Goal: Navigation & Orientation: Understand site structure

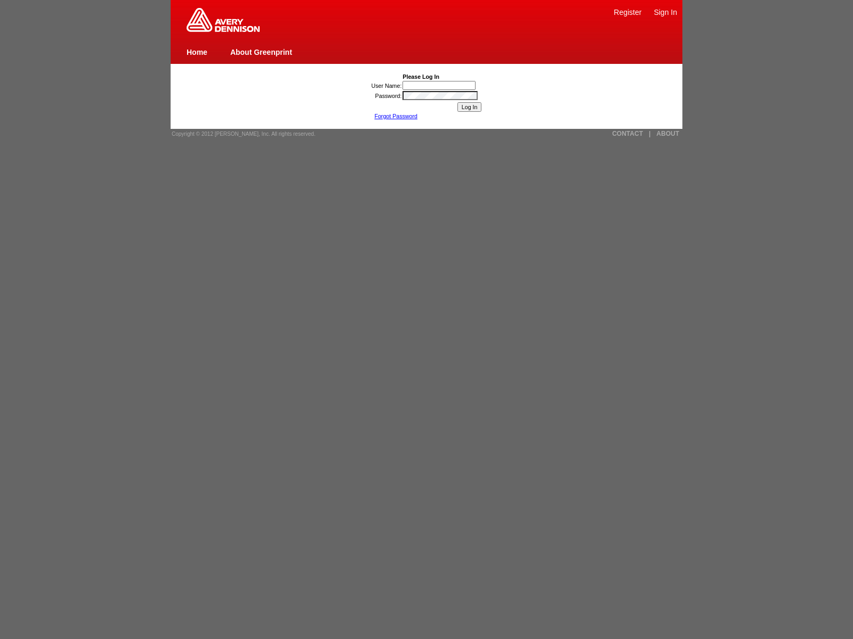
click at [395, 116] on link "Forgot Password" at bounding box center [395, 116] width 43 height 6
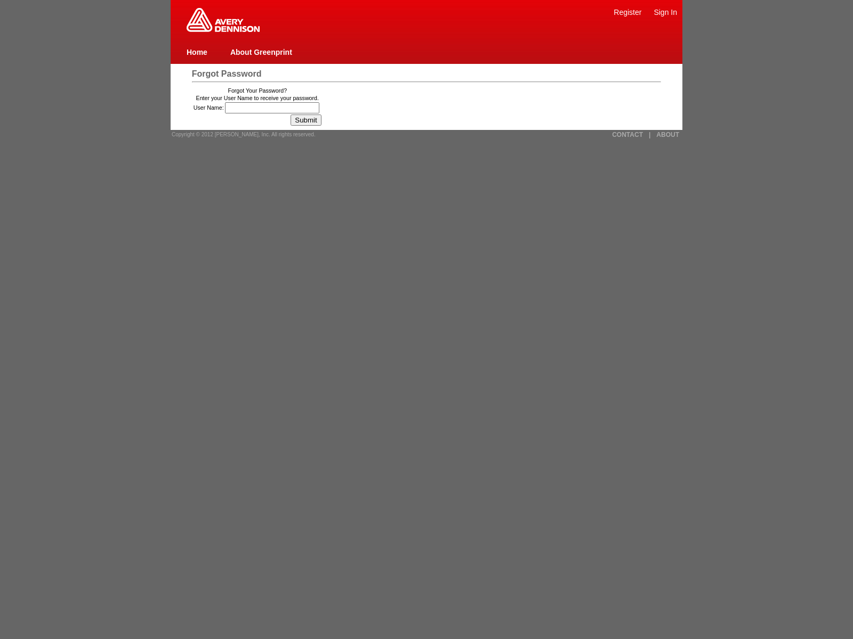
click at [197, 52] on link "Home" at bounding box center [196, 52] width 21 height 9
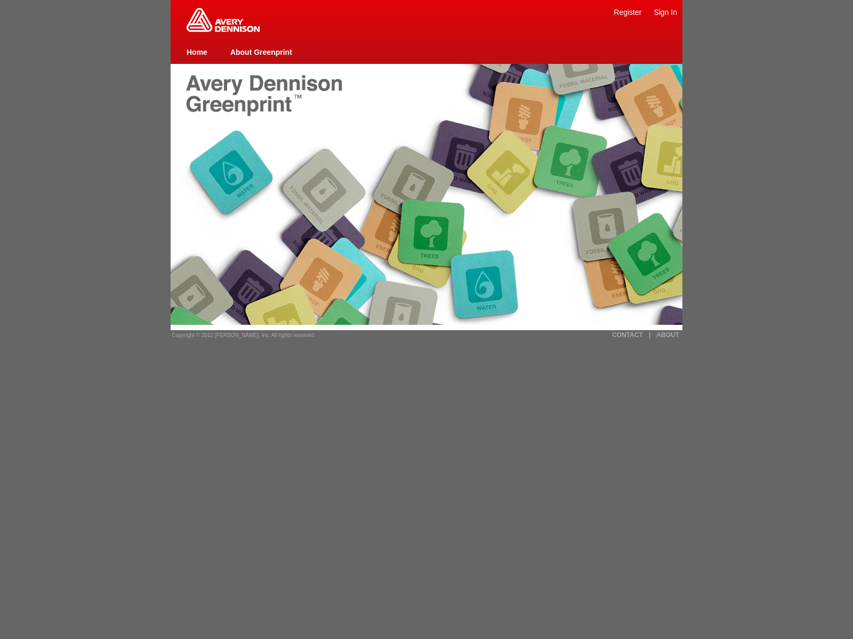
click at [261, 52] on link "About Greenprint" at bounding box center [261, 52] width 62 height 9
